Goal: Information Seeking & Learning: Learn about a topic

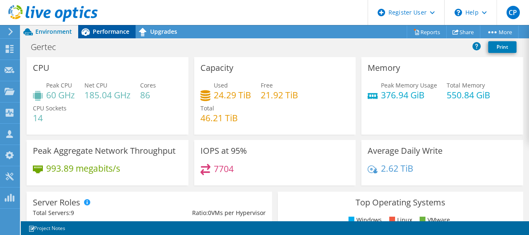
click at [92, 35] on icon at bounding box center [85, 32] width 15 height 15
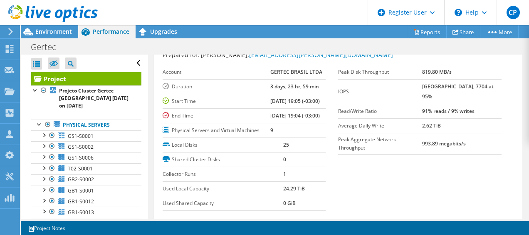
scroll to position [28, 0]
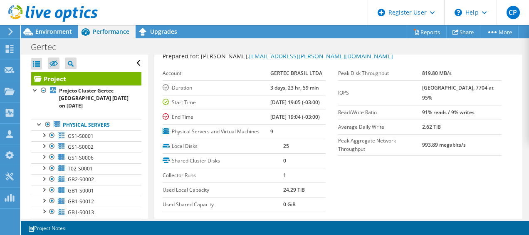
click at [433, 105] on td "91% reads / 9% writes" at bounding box center [461, 112] width 79 height 15
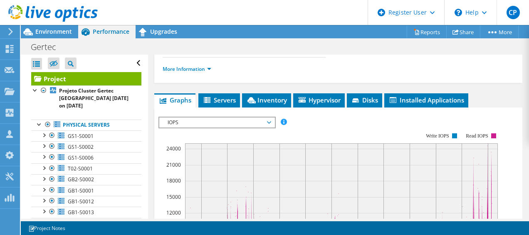
scroll to position [176, 0]
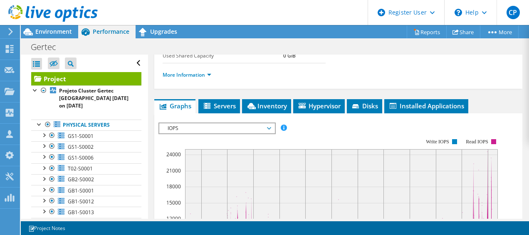
click at [261, 133] on span "IOPS" at bounding box center [216, 128] width 107 height 10
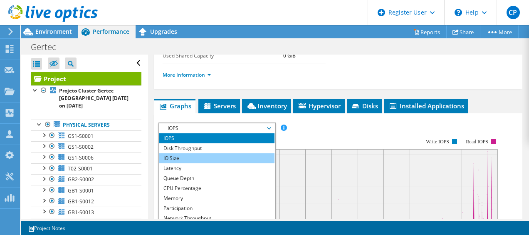
click at [231, 163] on li "IO Size" at bounding box center [216, 158] width 115 height 10
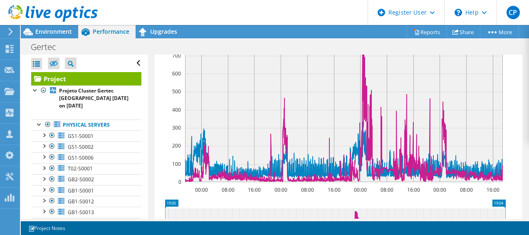
scroll to position [269, 0]
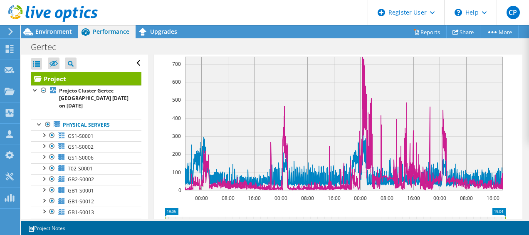
click at [245, 41] on span "IO Size" at bounding box center [216, 36] width 107 height 10
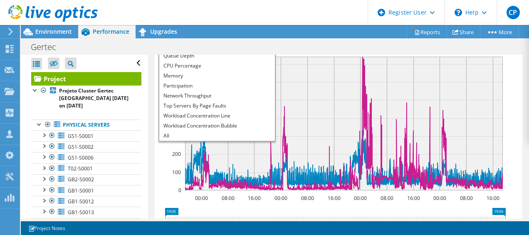
scroll to position [0, 0]
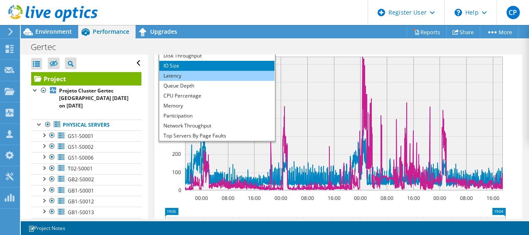
click at [223, 81] on li "Latency" at bounding box center [216, 76] width 115 height 10
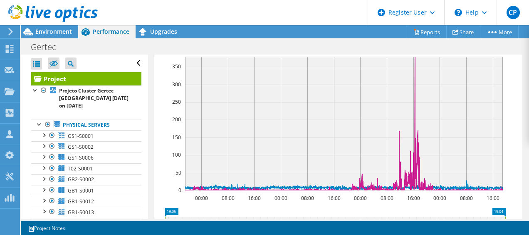
click at [271, 41] on span "Latency" at bounding box center [216, 36] width 115 height 10
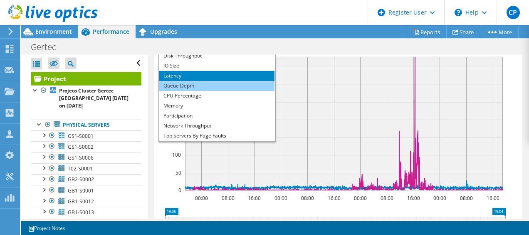
click at [232, 91] on li "Queue Depth" at bounding box center [216, 86] width 115 height 10
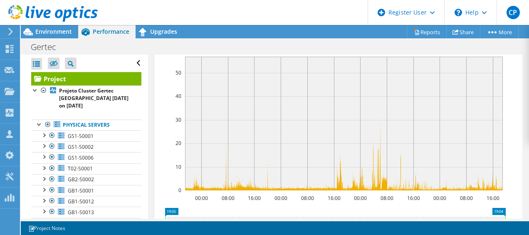
click at [255, 41] on span "Queue Depth" at bounding box center [216, 36] width 107 height 10
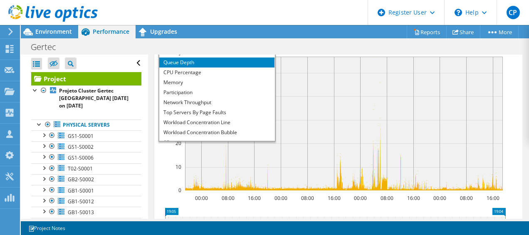
scroll to position [30, 0]
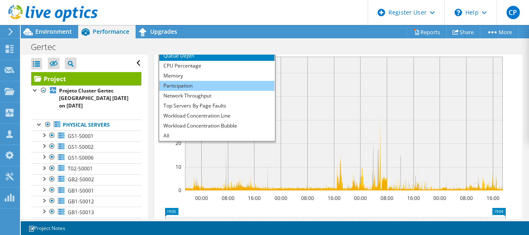
click at [248, 91] on li "Participation" at bounding box center [216, 86] width 115 height 10
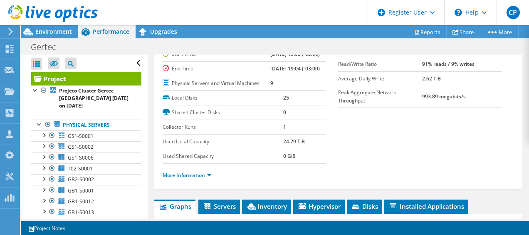
scroll to position [92, 0]
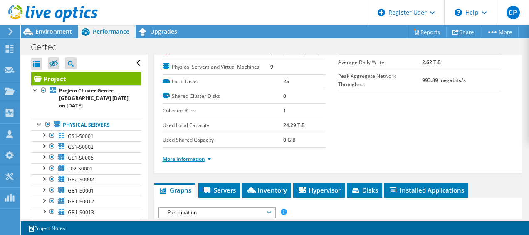
click at [195, 162] on link "More Information" at bounding box center [187, 158] width 49 height 7
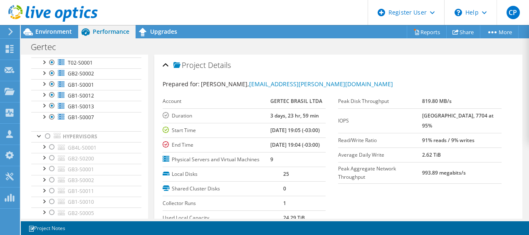
scroll to position [106, 0]
click at [44, 131] on div at bounding box center [48, 136] width 8 height 10
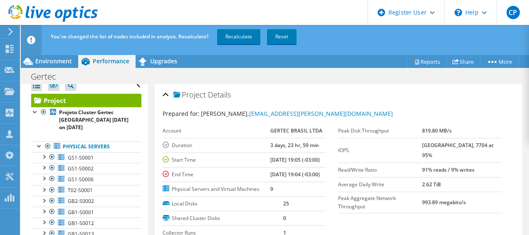
scroll to position [0, 0]
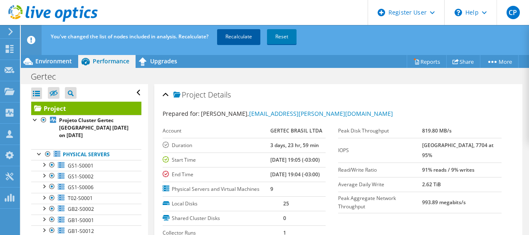
click at [228, 40] on link "Recalculate" at bounding box center [238, 36] width 43 height 15
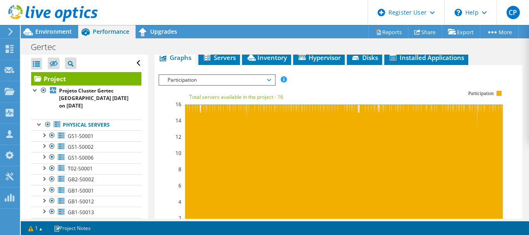
scroll to position [225, 0]
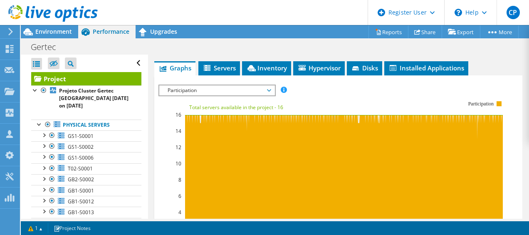
click at [175, 95] on span "Participation" at bounding box center [216, 90] width 107 height 10
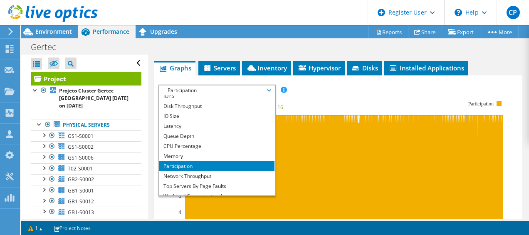
scroll to position [4, 0]
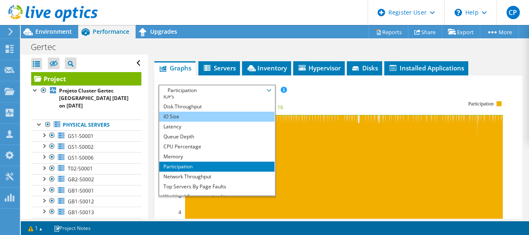
click at [166, 121] on li "IO Size" at bounding box center [216, 116] width 115 height 10
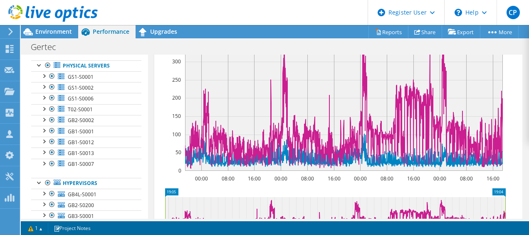
scroll to position [48, 0]
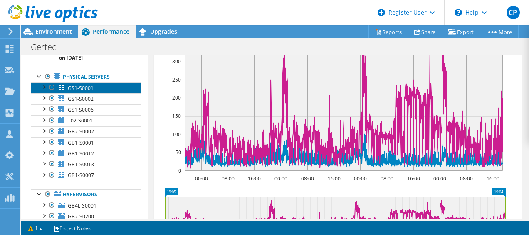
click at [73, 86] on span "GS1-S0001" at bounding box center [81, 87] width 26 height 7
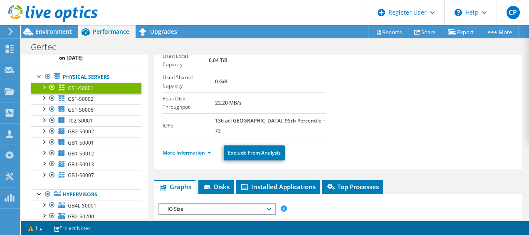
scroll to position [0, 0]
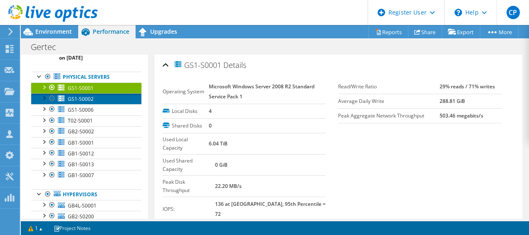
click at [104, 101] on link "GS1-S0002" at bounding box center [86, 98] width 110 height 11
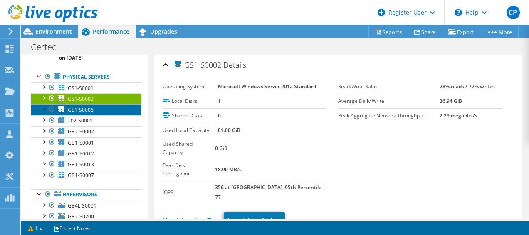
click at [104, 113] on link "GS1-S0006" at bounding box center [86, 109] width 110 height 11
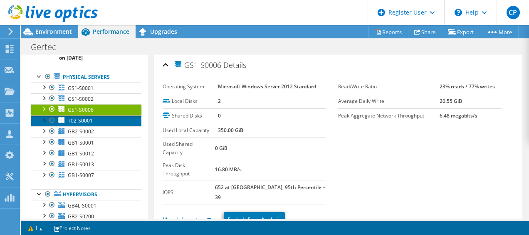
click at [102, 119] on link "T02-S0001" at bounding box center [86, 120] width 110 height 11
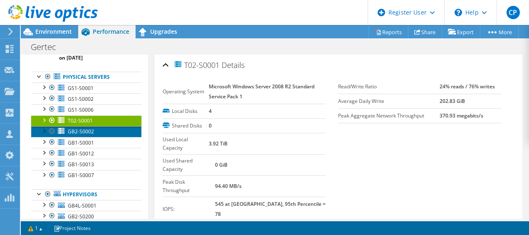
click at [101, 129] on link "GB2-S0002" at bounding box center [86, 131] width 110 height 11
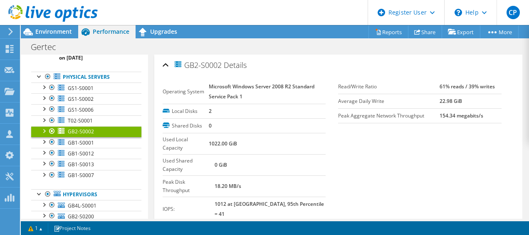
click at [101, 134] on link "GB2-S0002" at bounding box center [86, 131] width 110 height 11
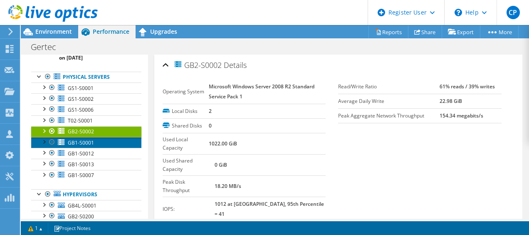
click at [103, 139] on link "GB1-S0001" at bounding box center [86, 142] width 110 height 11
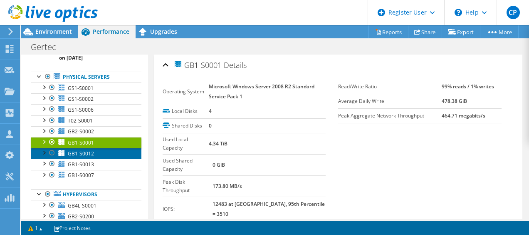
click at [103, 148] on link "GB1-S0012" at bounding box center [86, 153] width 110 height 11
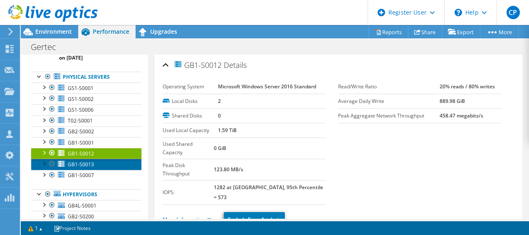
click at [112, 161] on link "GB1-S0013" at bounding box center [86, 163] width 110 height 11
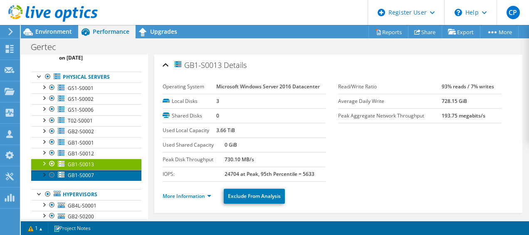
click at [116, 174] on link "GB1-S0007" at bounding box center [86, 175] width 110 height 11
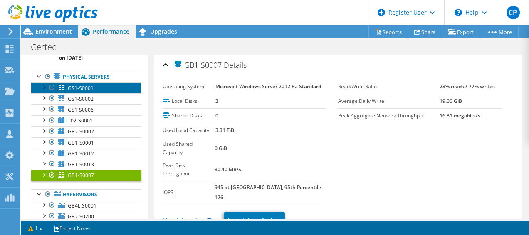
click at [110, 87] on link "GS1-S0001" at bounding box center [86, 87] width 110 height 11
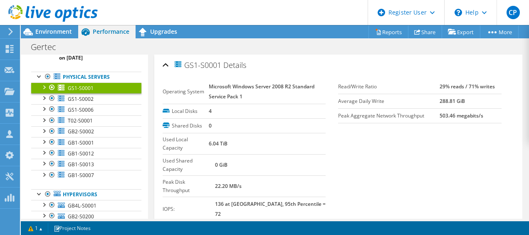
click at [114, 91] on link "GS1-S0001" at bounding box center [86, 87] width 110 height 11
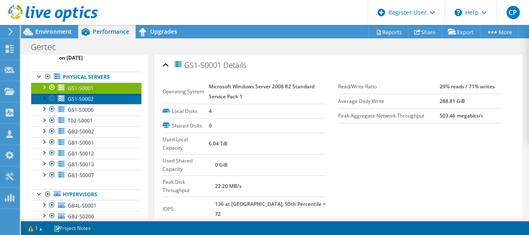
click at [106, 95] on link "GS1-S0002" at bounding box center [86, 98] width 110 height 11
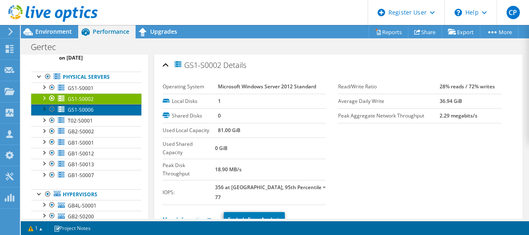
click at [104, 106] on link "GS1-S0006" at bounding box center [86, 109] width 110 height 11
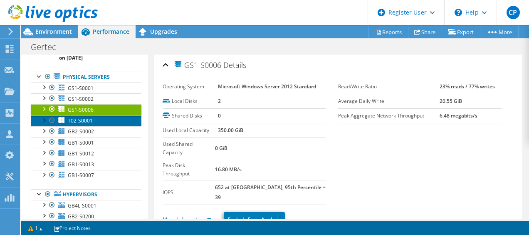
click at [107, 120] on link "T02-S0001" at bounding box center [86, 120] width 110 height 11
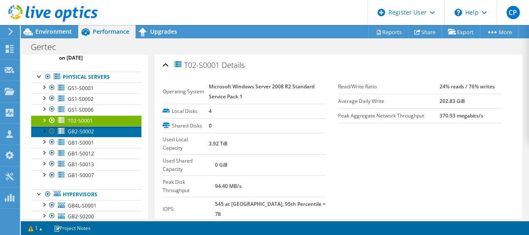
click at [106, 129] on link "GB2-S0002" at bounding box center [86, 131] width 110 height 11
